Goal: Find specific page/section: Find specific page/section

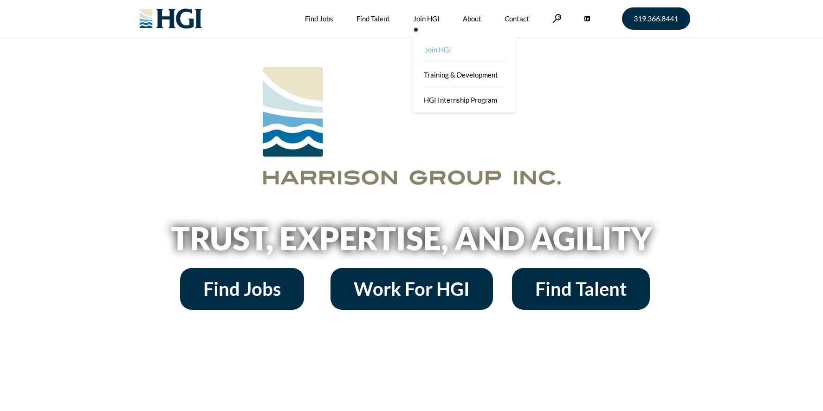
click at [442, 43] on link "Join HGI" at bounding box center [465, 49] width 102 height 25
click at [512, 18] on link "Contact" at bounding box center [516, 18] width 25 height 37
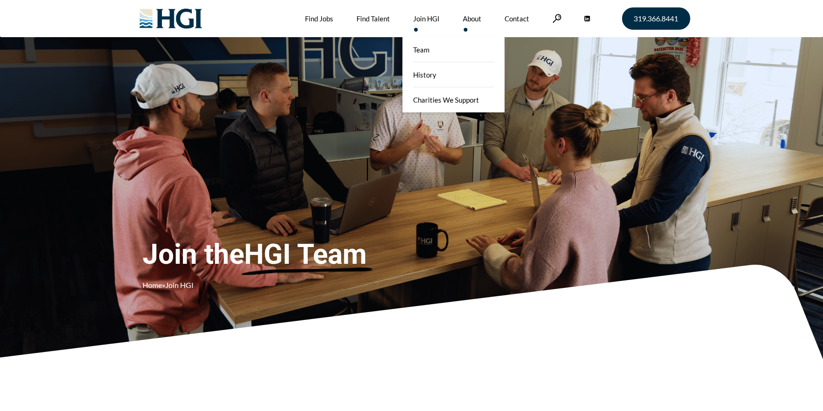
click at [477, 16] on link "About" at bounding box center [472, 18] width 19 height 37
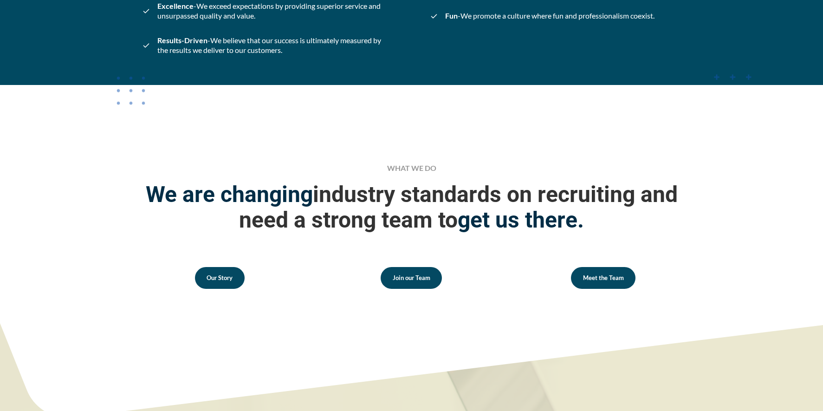
scroll to position [1146, 0]
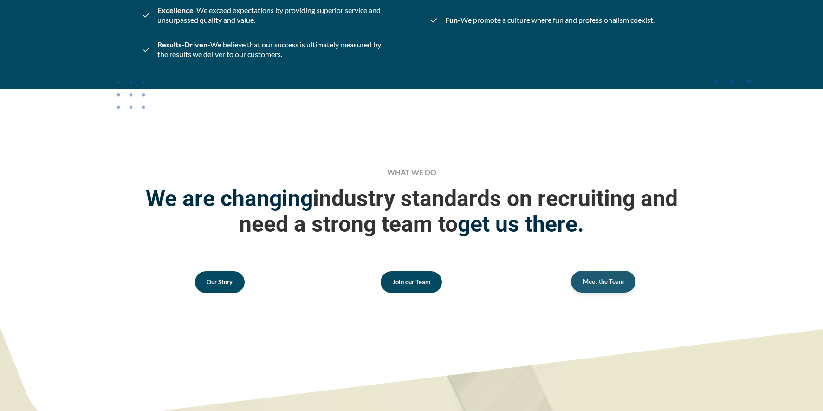
click at [615, 273] on link "Meet the Team" at bounding box center [603, 282] width 64 height 22
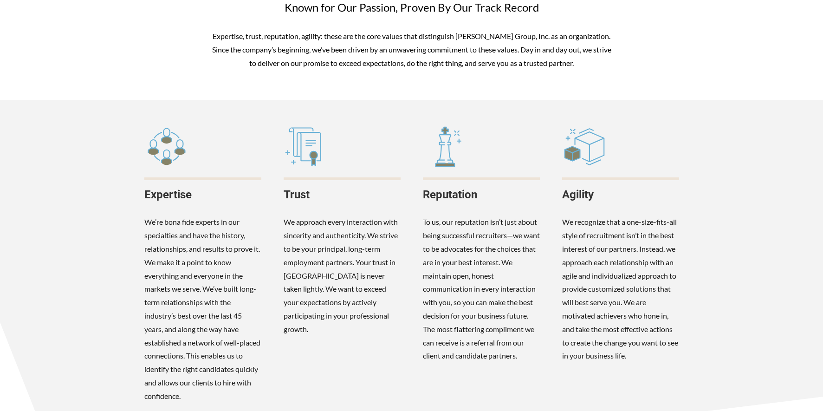
scroll to position [496, 0]
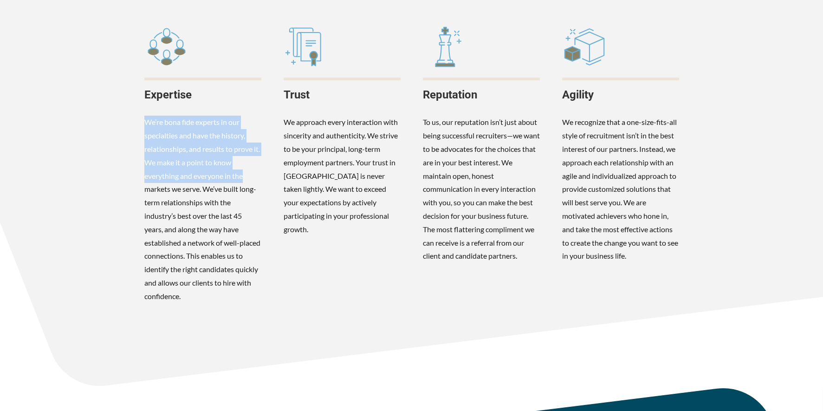
drag, startPoint x: 142, startPoint y: 124, endPoint x: 252, endPoint y: 177, distance: 122.2
click at [252, 177] on div ".cls-1{fill:#2892fc;}.cls-2{fill:#1a2530;} Expertise We’re bona fide experts in…" at bounding box center [202, 164] width 139 height 290
click at [252, 177] on div "We’re bona fide experts in our specialties and have the history, relationships,…" at bounding box center [202, 209] width 117 height 187
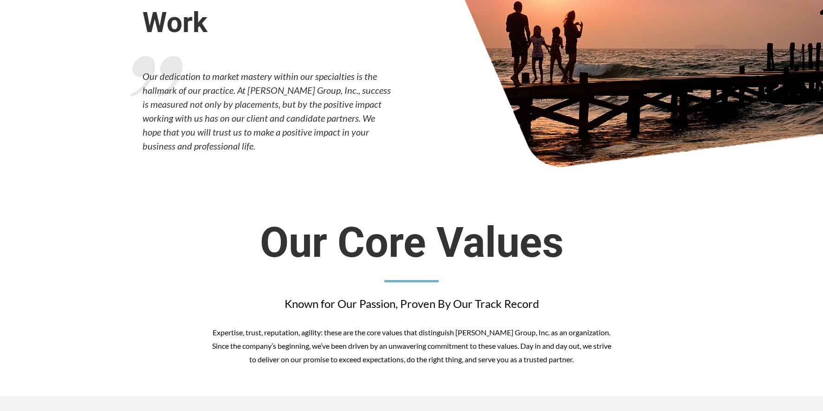
scroll to position [0, 0]
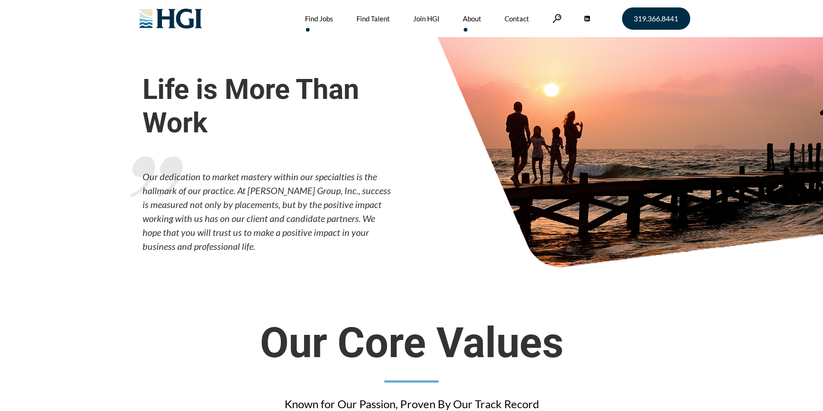
click at [323, 21] on link "Find Jobs" at bounding box center [319, 18] width 28 height 37
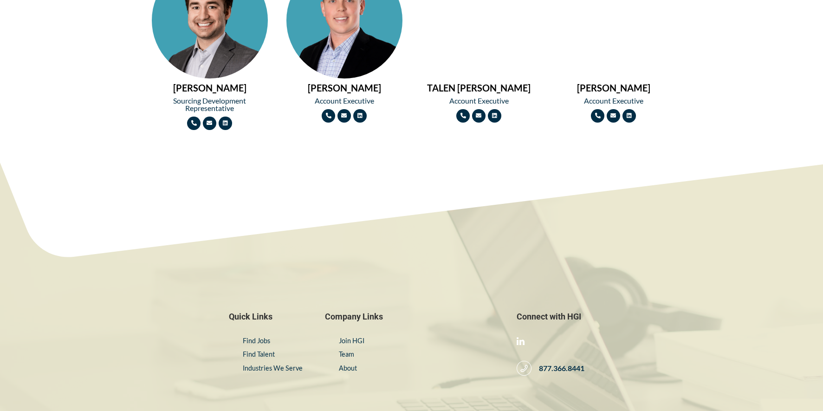
scroll to position [1285, 0]
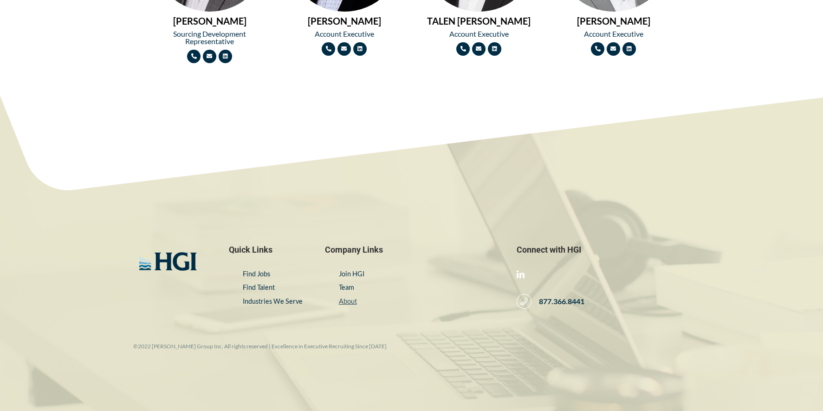
click at [348, 300] on link "About" at bounding box center [348, 301] width 18 height 8
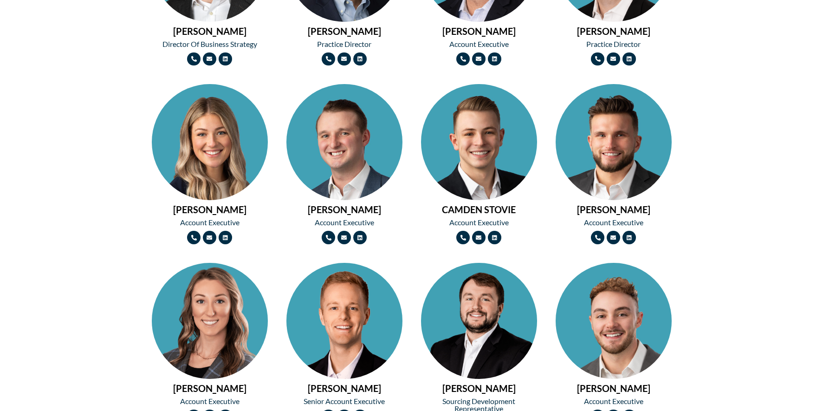
scroll to position [728, 0]
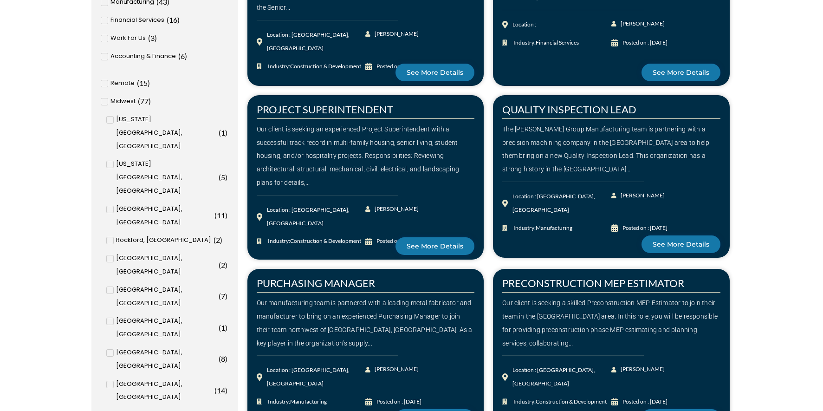
scroll to position [325, 0]
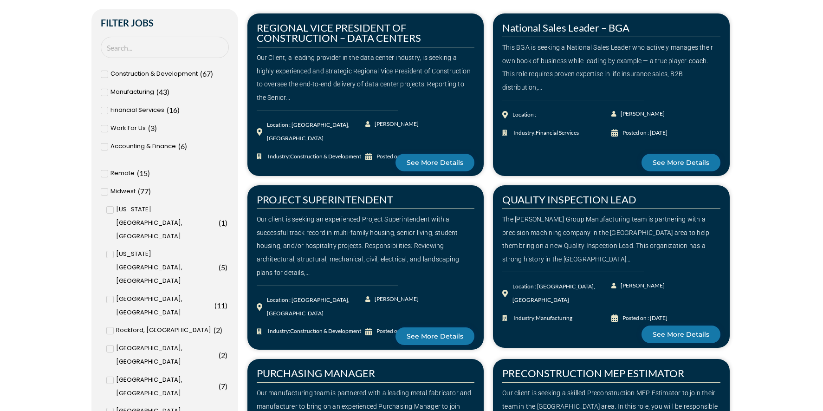
click at [105, 189] on icon at bounding box center [104, 192] width 3 height 6
click at [0, 0] on input "Midwest ( 77 )" at bounding box center [0, 0] width 0 height 0
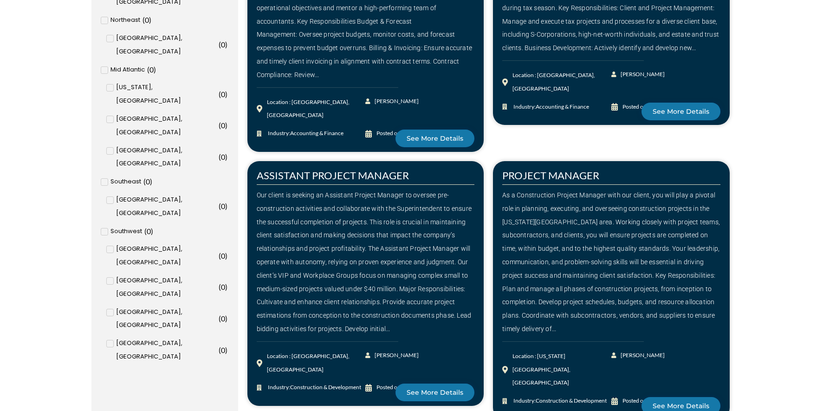
scroll to position [1021, 0]
